Goal: Task Accomplishment & Management: Manage account settings

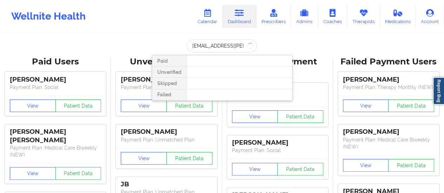
scroll to position [0, 7]
click at [203, 47] on input "[EMAIL_ADDRESS][PERSON_NAME][DOMAIN_NAME]" at bounding box center [222, 45] width 70 height 13
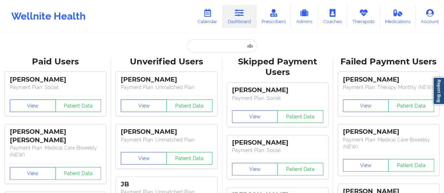
scroll to position [0, 0]
paste input "[PERSON_NAME]"
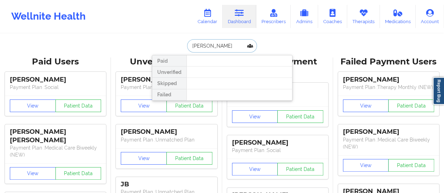
click at [212, 45] on input "[PERSON_NAME]" at bounding box center [222, 45] width 70 height 13
click at [208, 44] on input "[PERSON_NAME]" at bounding box center [222, 45] width 70 height 13
paste input "[EMAIL_ADDRESS][PERSON_NAME][DOMAIN_NAME]"
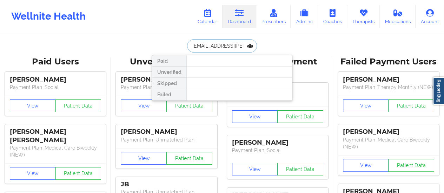
scroll to position [0, 7]
click at [196, 47] on input "[EMAIL_ADDRESS][PERSON_NAME][DOMAIN_NAME]" at bounding box center [222, 45] width 70 height 13
click at [192, 45] on input "[EMAIL_ADDRESS][PERSON_NAME][DOMAIN_NAME]" at bounding box center [222, 45] width 70 height 13
click at [212, 49] on input "[EMAIL_ADDRESS][PERSON_NAME][DOMAIN_NAME]" at bounding box center [222, 45] width 70 height 13
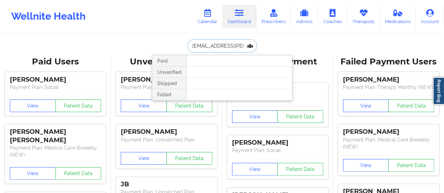
click at [212, 49] on input "[EMAIL_ADDRESS][PERSON_NAME][DOMAIN_NAME]" at bounding box center [222, 45] width 70 height 13
paste input "[EMAIL_ADDRESS]"
type input "[EMAIL_ADDRESS][DOMAIN_NAME]"
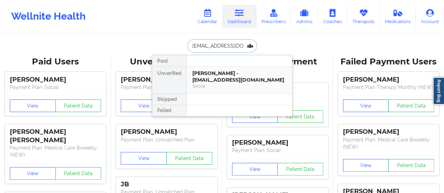
click at [209, 86] on div "[PERSON_NAME] - [EMAIL_ADDRESS][DOMAIN_NAME] Social" at bounding box center [239, 80] width 105 height 27
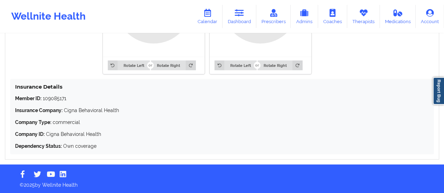
scroll to position [604, 0]
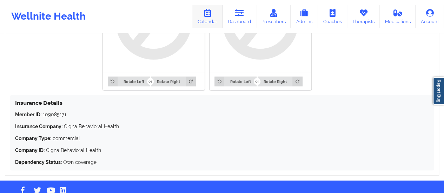
click at [216, 14] on link "Calendar" at bounding box center [207, 16] width 30 height 23
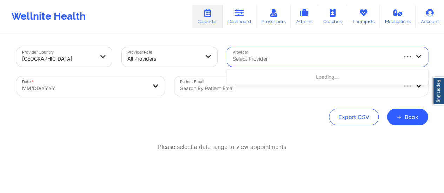
click at [358, 50] on div "Select Provider" at bounding box center [312, 57] width 170 height 20
paste input "[PERSON_NAME] [PERSON_NAME]"
type input "[PERSON_NAME] [PERSON_NAME]"
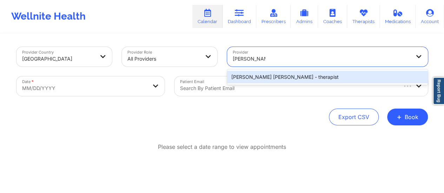
click at [302, 75] on div "[PERSON_NAME] [PERSON_NAME] - therapist" at bounding box center [327, 77] width 201 height 13
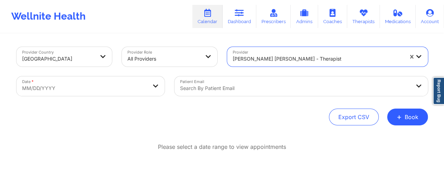
select select "2025-8"
select select "2025-9"
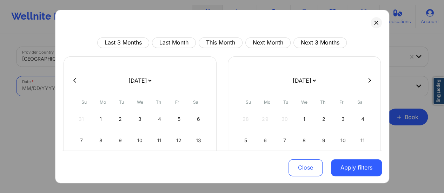
click at [150, 91] on body "Wellnite Health Calendar Dashboard Prescribers Admins Coaches Therapists Medica…" at bounding box center [222, 96] width 444 height 193
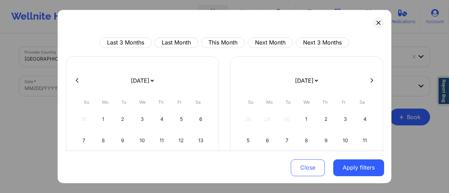
click at [150, 91] on div "[DATE] [DATE] [DATE] [DATE] [DATE] [DATE] [DATE] [DATE] [DATE] [DATE] [DATE] [D…" at bounding box center [142, 143] width 153 height 173
click at [150, 84] on select "[DATE] [DATE] [DATE] [DATE] [DATE] [DATE] [DATE] [DATE] [DATE] [DATE] [DATE] [D…" at bounding box center [143, 81] width 26 height 20
select select "2025-9"
select select "2025-10"
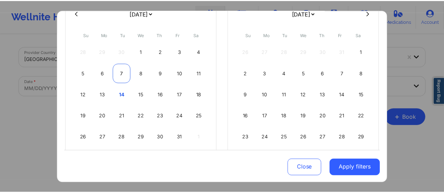
scroll to position [68, 0]
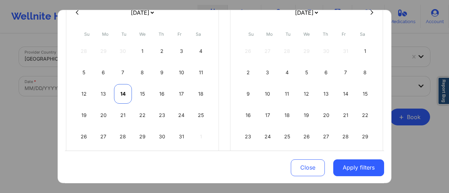
click at [123, 94] on div "14" at bounding box center [123, 94] width 18 height 20
select select "2025-9"
select select "2025-10"
select select "2025-9"
select select "2025-10"
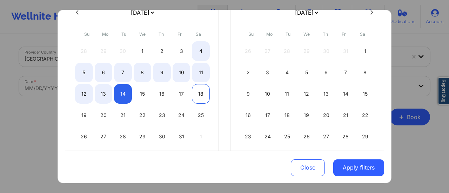
select select "2025-9"
select select "2025-10"
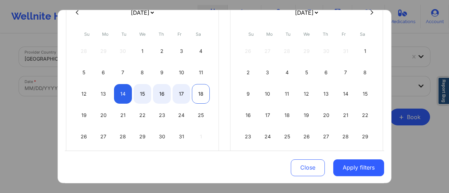
click at [202, 90] on div "18" at bounding box center [201, 94] width 18 height 20
select select "2025-9"
select select "2025-10"
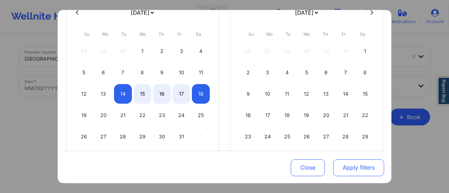
click at [359, 165] on button "Apply filters" at bounding box center [359, 167] width 51 height 17
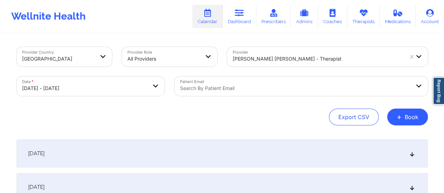
click at [242, 155] on div "[DATE]" at bounding box center [222, 154] width 411 height 28
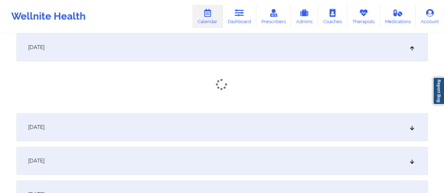
scroll to position [107, 0]
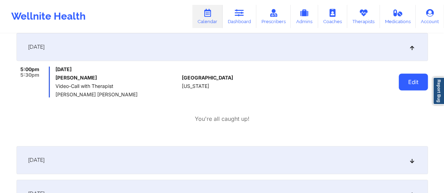
click at [418, 80] on button "Edit" at bounding box center [413, 82] width 29 height 17
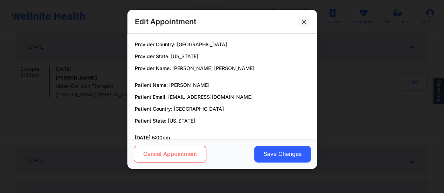
click at [183, 156] on button "Cancel Appointment" at bounding box center [169, 154] width 73 height 17
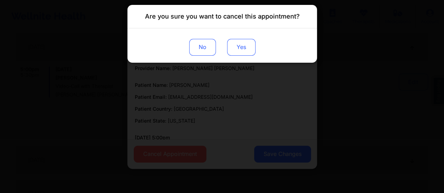
click at [244, 45] on button "Yes" at bounding box center [241, 47] width 28 height 17
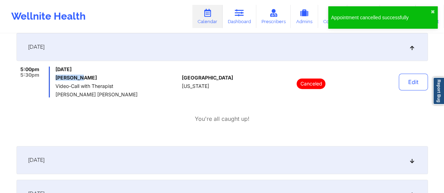
drag, startPoint x: 81, startPoint y: 77, endPoint x: 53, endPoint y: 80, distance: 27.5
click at [53, 80] on div "5:00pm 5:30pm [DATE] [PERSON_NAME] Video-Call with Therapist [PERSON_NAME] [PER…" at bounding box center [98, 82] width 163 height 31
copy h6 "[PERSON_NAME]"
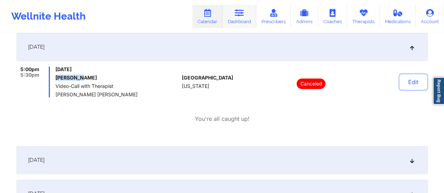
click at [244, 15] on icon at bounding box center [239, 13] width 9 height 8
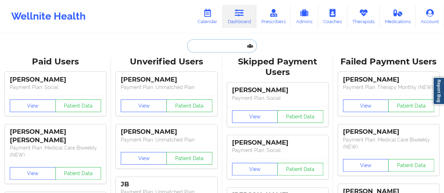
click at [220, 46] on input "text" at bounding box center [222, 45] width 70 height 13
paste input "[PERSON_NAME][EMAIL_ADDRESS][DOMAIN_NAME]"
type input "[PERSON_NAME][EMAIL_ADDRESS][DOMAIN_NAME]"
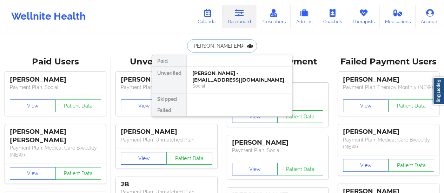
scroll to position [0, 15]
click at [220, 78] on div "Amanda M Duenne - [EMAIL_ADDRESS][DOMAIN_NAME]" at bounding box center [239, 76] width 94 height 13
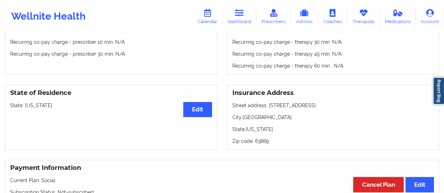
scroll to position [256, 0]
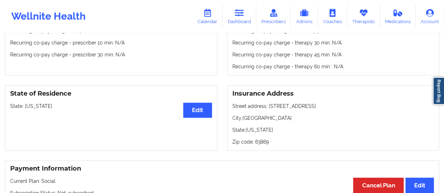
click at [63, 133] on div "State of Residence Edit State: [US_STATE]" at bounding box center [111, 118] width 212 height 66
click at [248, 20] on link "Dashboard" at bounding box center [240, 16] width 34 height 23
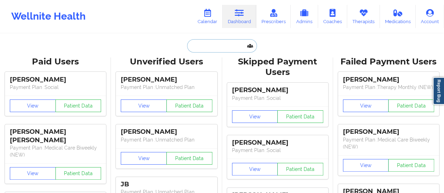
click at [229, 46] on input "text" at bounding box center [222, 45] width 70 height 13
paste input "[PERSON_NAME][EMAIL_ADDRESS][DOMAIN_NAME]"
type input "[PERSON_NAME][EMAIL_ADDRESS][DOMAIN_NAME]"
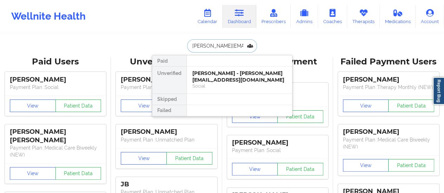
click at [217, 85] on div "Social" at bounding box center [239, 86] width 94 height 6
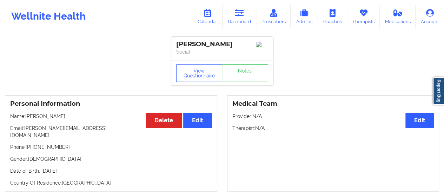
drag, startPoint x: 27, startPoint y: 119, endPoint x: 74, endPoint y: 115, distance: 47.3
click at [74, 115] on p "Name: [PERSON_NAME]" at bounding box center [111, 116] width 202 height 7
copy p "[PERSON_NAME]"
drag, startPoint x: 61, startPoint y: 141, endPoint x: 27, endPoint y: 142, distance: 33.4
click at [27, 144] on p "Phone: [PHONE_NUMBER]" at bounding box center [111, 147] width 202 height 7
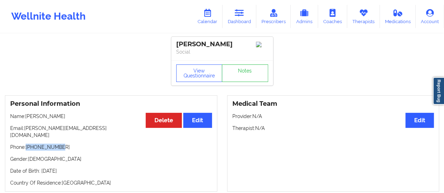
copy p "[PHONE_NUMBER]"
drag, startPoint x: 26, startPoint y: 119, endPoint x: 81, endPoint y: 119, distance: 55.1
click at [81, 119] on p "Name: [PERSON_NAME]" at bounding box center [111, 116] width 202 height 7
copy p "[PERSON_NAME]"
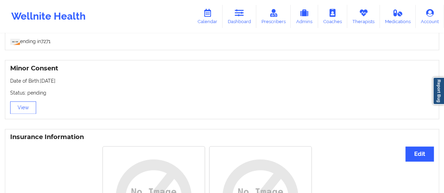
scroll to position [435, 0]
click at [29, 101] on button "View" at bounding box center [23, 107] width 26 height 13
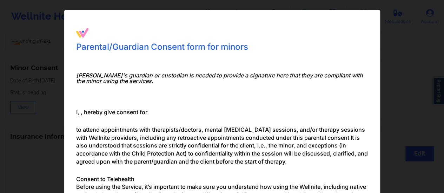
click at [51, 108] on div "Parental/Guardian Consent form for minors Minor's guardian or custodian is need…" at bounding box center [222, 96] width 444 height 193
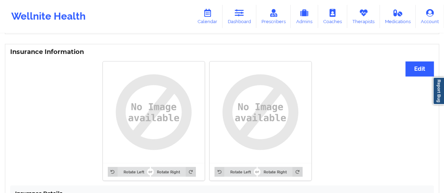
scroll to position [620, 0]
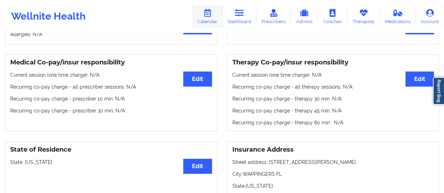
click at [206, 15] on icon at bounding box center [207, 13] width 9 height 8
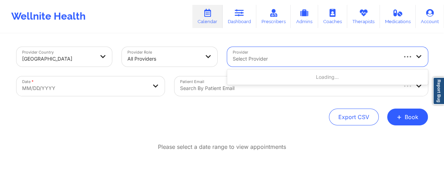
click at [298, 58] on div at bounding box center [315, 59] width 164 height 8
paste input "[PERSON_NAME]"
type input "[PERSON_NAME]"
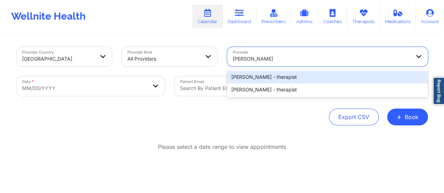
click at [264, 80] on div "[PERSON_NAME] - therapist" at bounding box center [327, 77] width 201 height 13
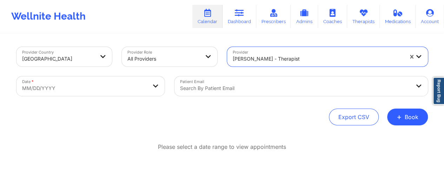
select select "2025-8"
select select "2025-9"
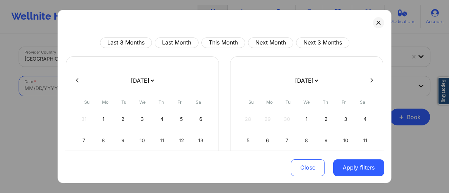
click at [134, 85] on body "Wellnite Health Calendar Dashboard Prescribers Admins Coaches Therapists Medica…" at bounding box center [224, 96] width 449 height 193
click at [155, 82] on select "[DATE] [DATE] [DATE] [DATE] [DATE] [DATE] [DATE] [DATE] [DATE] [DATE] [DATE] [D…" at bounding box center [143, 81] width 26 height 20
select select "2025-9"
select select "2025-10"
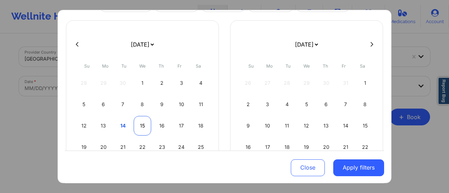
scroll to position [37, 0]
drag, startPoint x: 140, startPoint y: 145, endPoint x: 142, endPoint y: 141, distance: 4.2
click at [142, 141] on div "22" at bounding box center [143, 147] width 18 height 20
select select "2025-9"
select select "2025-10"
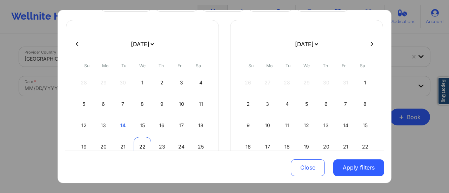
click at [142, 141] on div "22" at bounding box center [143, 147] width 18 height 20
select select "2025-9"
select select "2025-10"
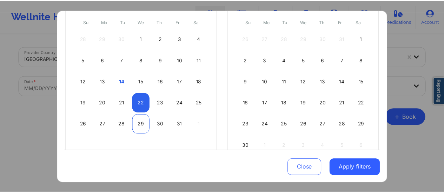
scroll to position [81, 0]
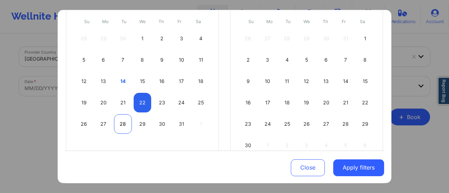
click at [114, 127] on div "28" at bounding box center [123, 124] width 18 height 20
select select "2025-9"
select select "2025-10"
select select "2025-9"
select select "2025-10"
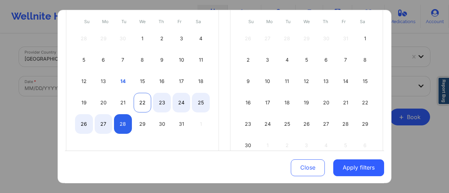
click at [137, 105] on div "22" at bounding box center [143, 103] width 18 height 20
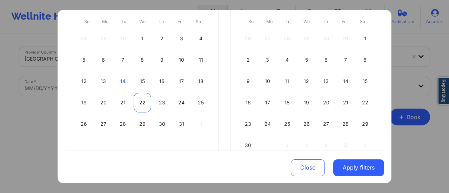
select select "2025-9"
select select "2025-10"
select select "2025-9"
select select "2025-10"
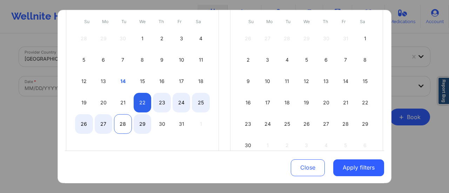
select select "2025-9"
select select "2025-10"
click at [112, 126] on div "26 27 28 29 30 31 1" at bounding box center [142, 124] width 135 height 20
select select "2025-9"
select select "2025-10"
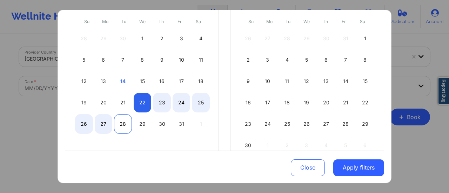
click at [118, 126] on div "28" at bounding box center [123, 124] width 18 height 20
select select "2025-9"
select select "2025-10"
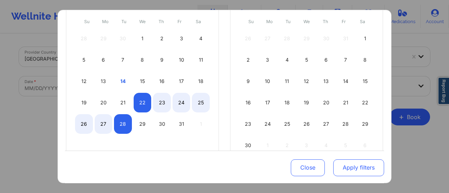
click at [342, 166] on button "Apply filters" at bounding box center [359, 167] width 51 height 17
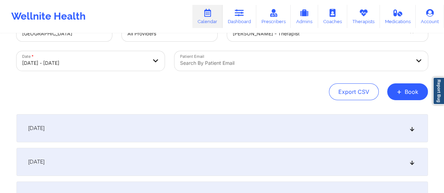
scroll to position [27, 0]
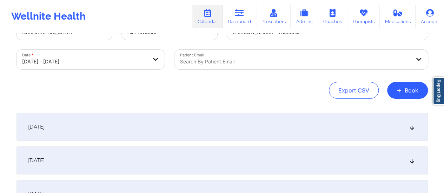
click at [170, 117] on div "[DATE]" at bounding box center [222, 127] width 411 height 28
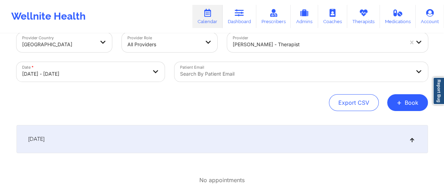
scroll to position [0, 0]
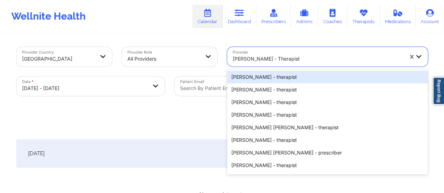
click at [277, 63] on div at bounding box center [318, 59] width 171 height 8
type input "v"
paste input "[PERSON_NAME]"
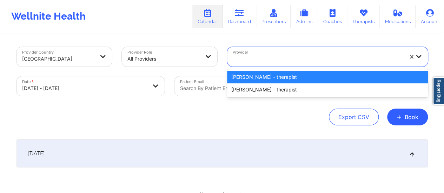
type input "[PERSON_NAME]"
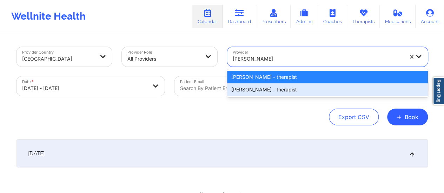
click at [273, 90] on div "[PERSON_NAME] - therapist" at bounding box center [327, 90] width 201 height 13
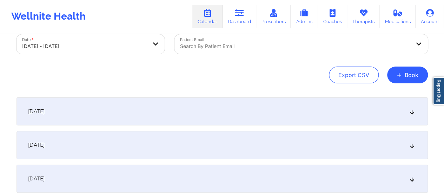
scroll to position [42, 0]
click at [165, 110] on div "[DATE]" at bounding box center [222, 111] width 411 height 28
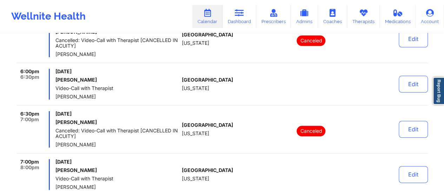
scroll to position [328, 0]
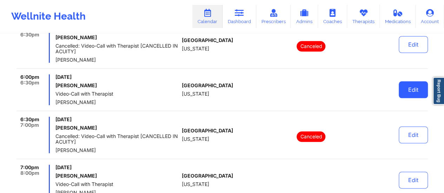
click at [414, 85] on button "Edit" at bounding box center [413, 89] width 29 height 17
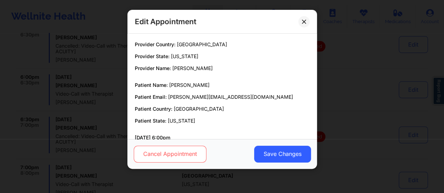
click at [178, 150] on button "Cancel Appointment" at bounding box center [169, 154] width 73 height 17
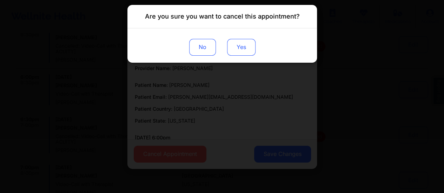
drag, startPoint x: 233, startPoint y: 55, endPoint x: 234, endPoint y: 48, distance: 7.4
click at [234, 48] on button "Yes" at bounding box center [241, 47] width 28 height 17
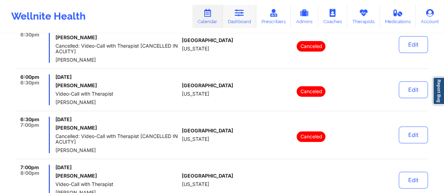
click at [239, 21] on link "Dashboard" at bounding box center [240, 16] width 34 height 23
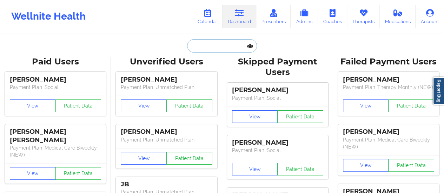
click at [221, 40] on input "text" at bounding box center [222, 45] width 70 height 13
paste input "[PERSON_NAME][EMAIL_ADDRESS][PERSON_NAME][DOMAIN_NAME]"
type input "[PERSON_NAME][EMAIL_ADDRESS][PERSON_NAME][DOMAIN_NAME]"
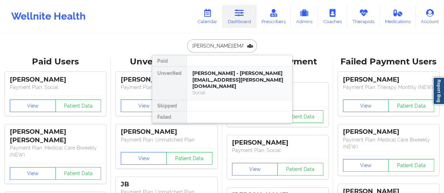
click at [225, 77] on div "[PERSON_NAME] - [PERSON_NAME][EMAIL_ADDRESS][PERSON_NAME][DOMAIN_NAME]" at bounding box center [239, 80] width 94 height 20
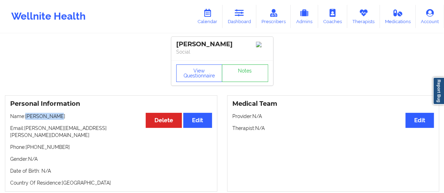
drag, startPoint x: 59, startPoint y: 120, endPoint x: 27, endPoint y: 120, distance: 31.6
click at [27, 120] on p "Name: [PERSON_NAME]" at bounding box center [111, 116] width 202 height 7
copy p "[PERSON_NAME]"
click at [359, 21] on link "Therapists" at bounding box center [363, 16] width 33 height 23
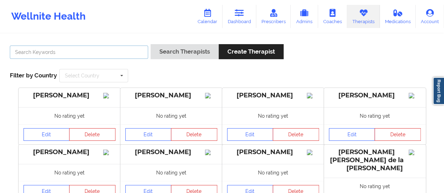
click at [124, 55] on input "text" at bounding box center [79, 52] width 138 height 13
type input "[PERSON_NAME]"
click at [151, 44] on button "Search Therapists" at bounding box center [185, 51] width 68 height 15
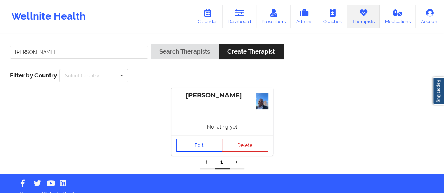
click at [193, 146] on link "Edit" at bounding box center [199, 145] width 46 height 13
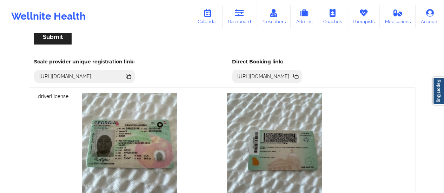
scroll to position [170, 0]
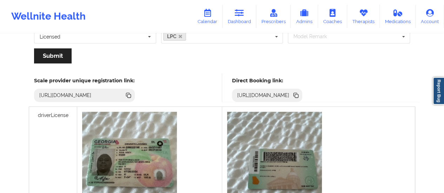
click at [298, 95] on icon at bounding box center [297, 96] width 4 height 4
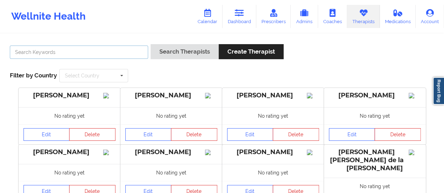
click at [100, 56] on input "text" at bounding box center [79, 52] width 138 height 13
type input "[PERSON_NAME]"
click at [151, 44] on button "Search Therapists" at bounding box center [185, 51] width 68 height 15
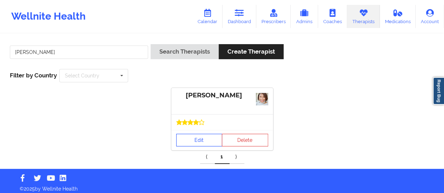
click at [193, 134] on link "Edit" at bounding box center [199, 140] width 46 height 13
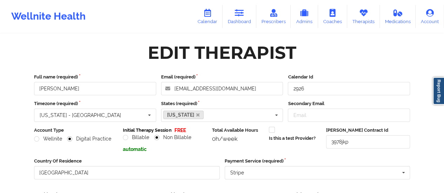
scroll to position [126, 0]
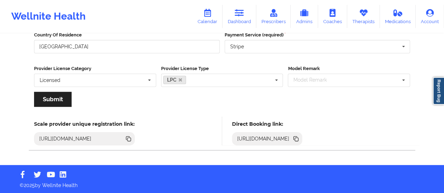
click at [300, 137] on icon at bounding box center [296, 139] width 8 height 8
